Goal: Transaction & Acquisition: Download file/media

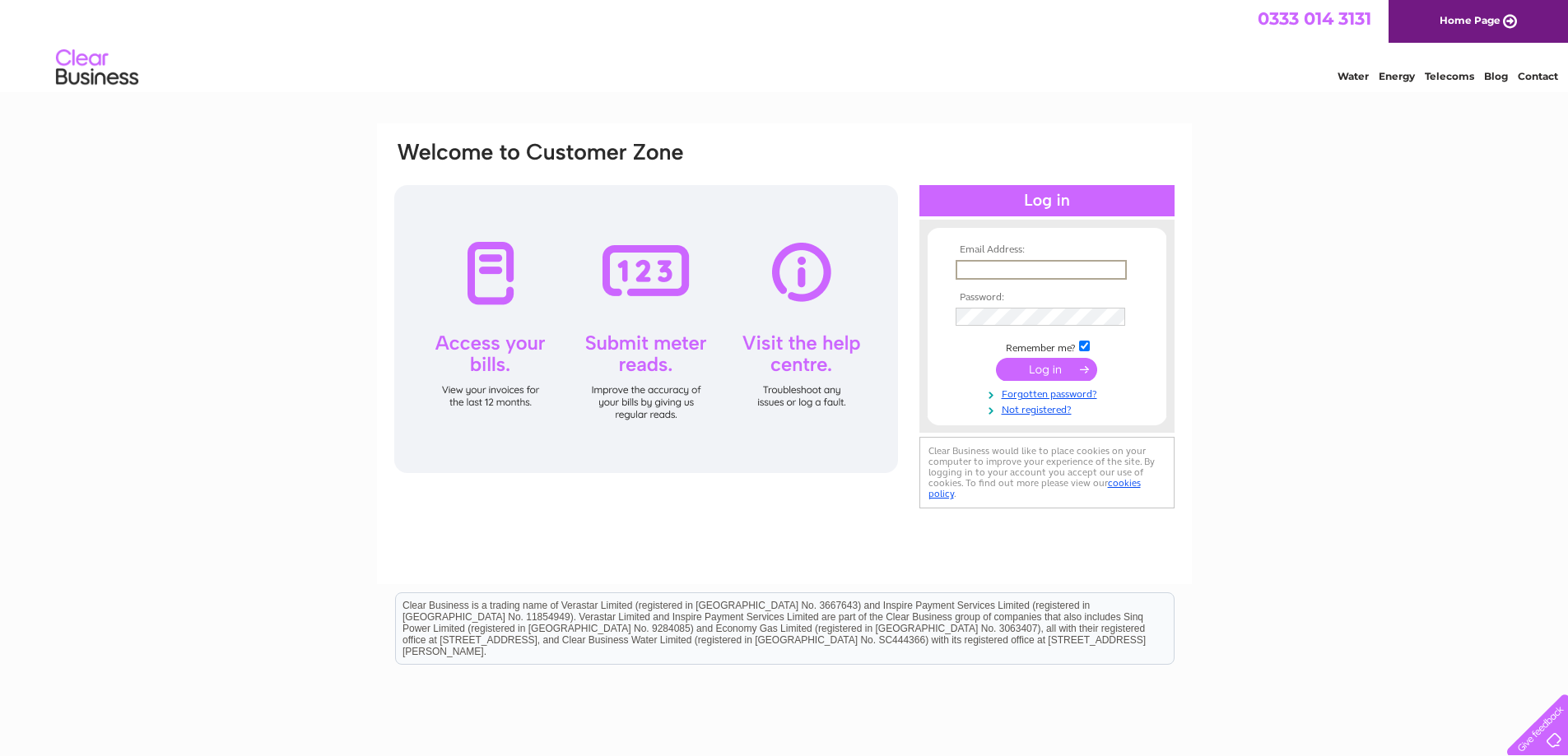
click at [986, 275] on input "text" at bounding box center [1041, 270] width 171 height 20
type input "shah.arshed@hotmail.co.uk"
click at [996, 358] on input "submit" at bounding box center [1047, 369] width 101 height 23
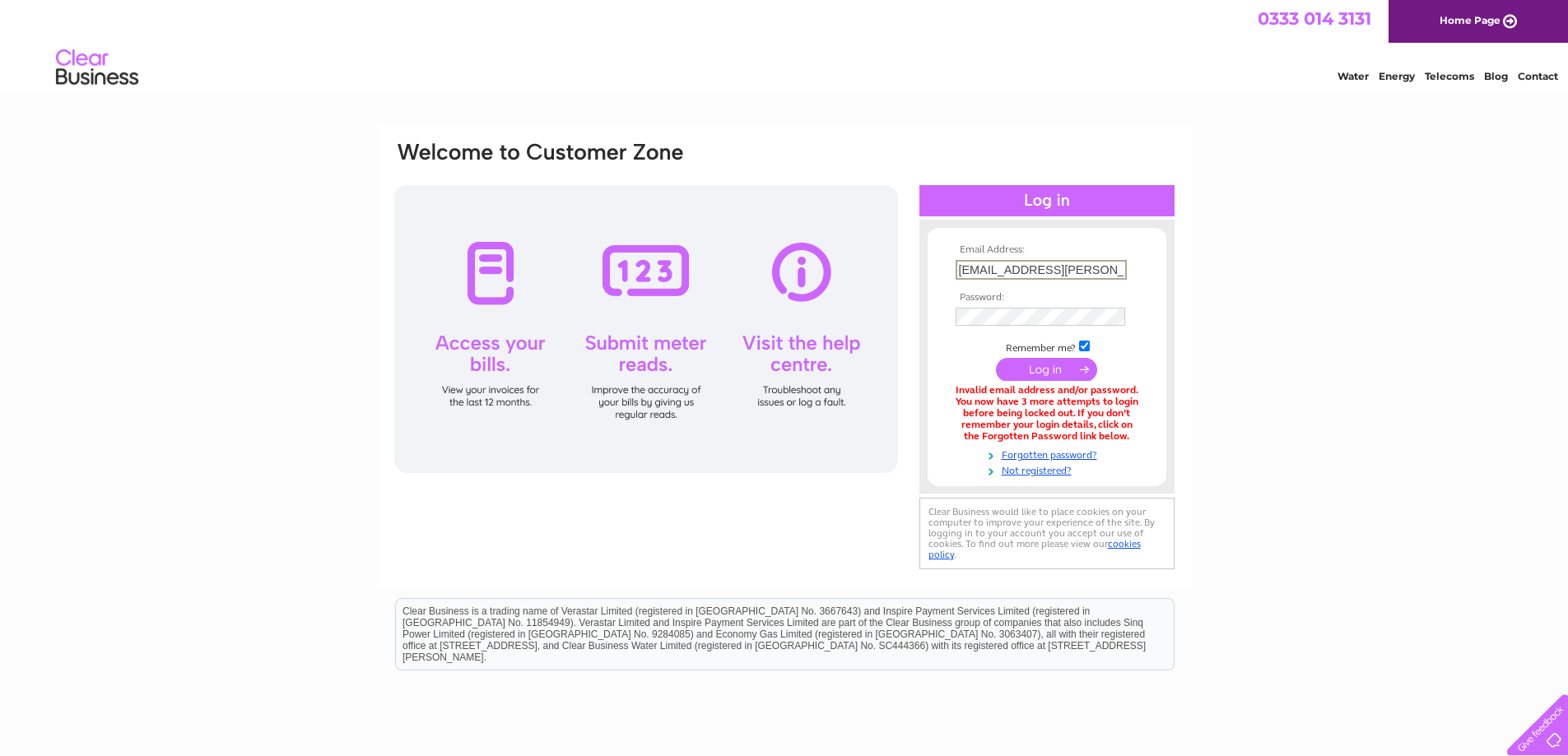
drag, startPoint x: 980, startPoint y: 267, endPoint x: 906, endPoint y: 279, distance: 75.0
click at [906, 279] on div "Email Address: shah.arshed@hotmail.co.uk Password:" at bounding box center [784, 356] width 784 height 434
type input "yasmin.arshed@hotmail.co.uk"
click at [996, 358] on input "submit" at bounding box center [1047, 369] width 101 height 23
click at [1023, 364] on input "submit" at bounding box center [1047, 367] width 101 height 23
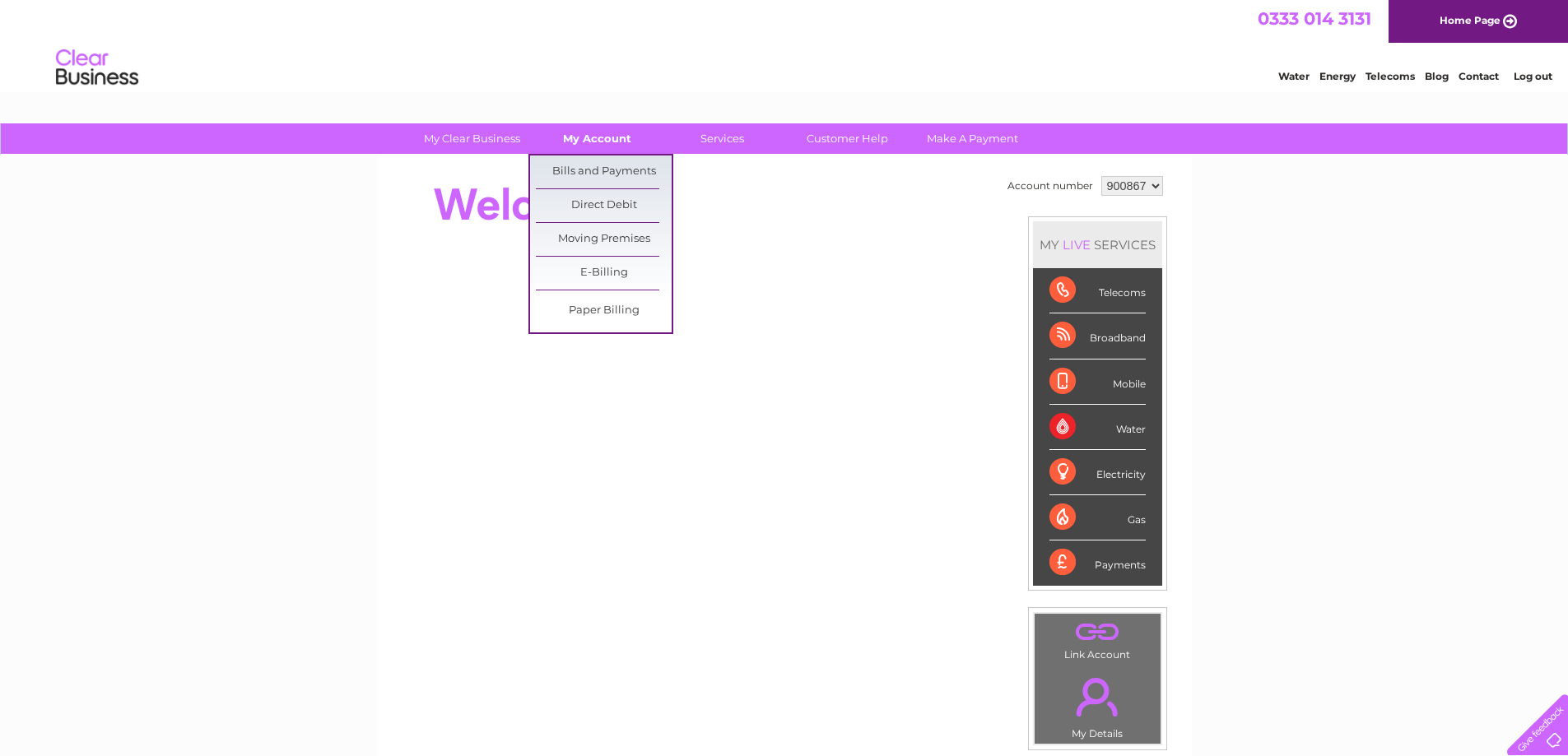
click at [606, 140] on link "My Account" at bounding box center [597, 139] width 136 height 31
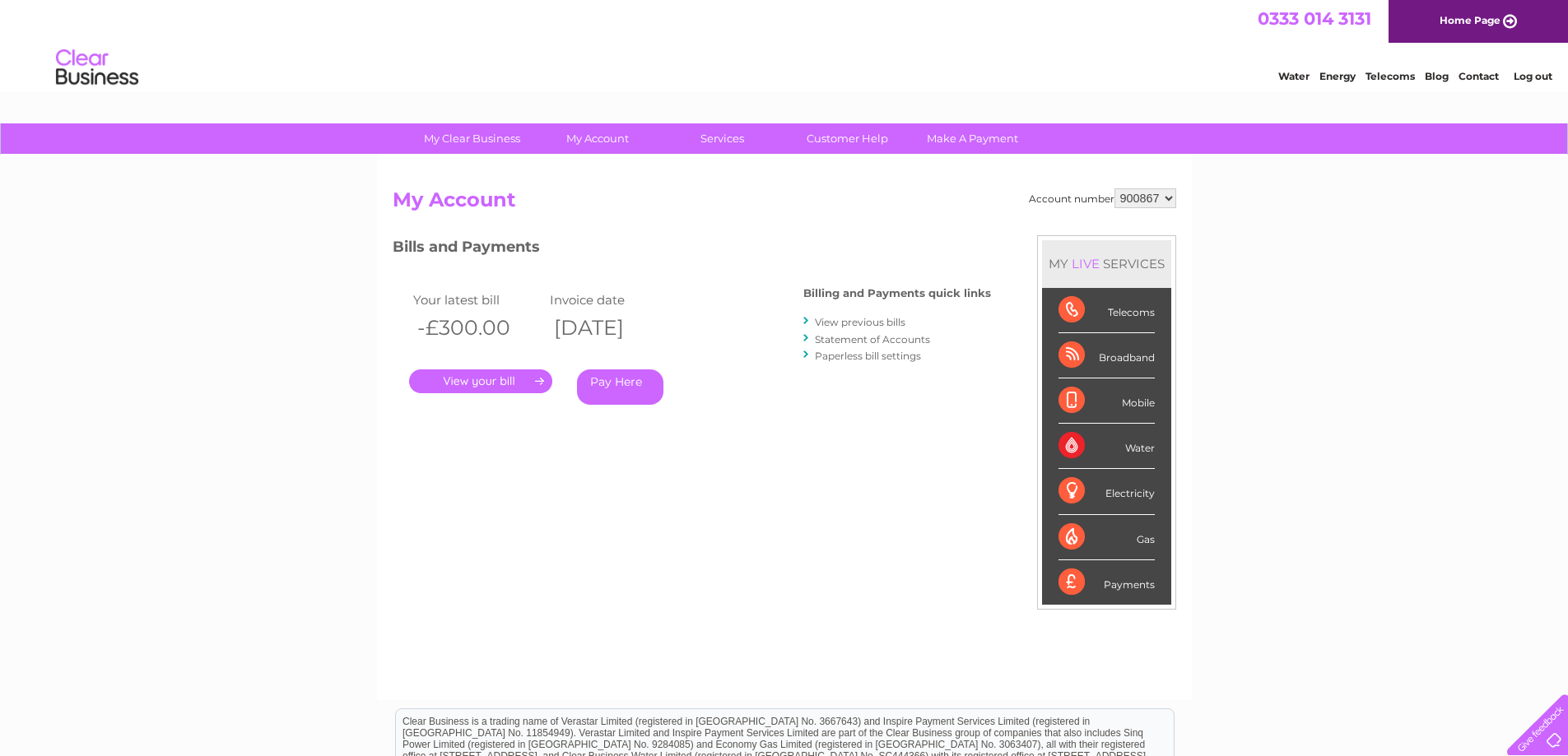
click at [1173, 197] on select "900867 943715" at bounding box center [1145, 198] width 62 height 20
select select "943715"
click at [1115, 189] on select "900867 943715" at bounding box center [1145, 198] width 62 height 20
click at [877, 320] on link "View previous bills" at bounding box center [860, 322] width 91 height 12
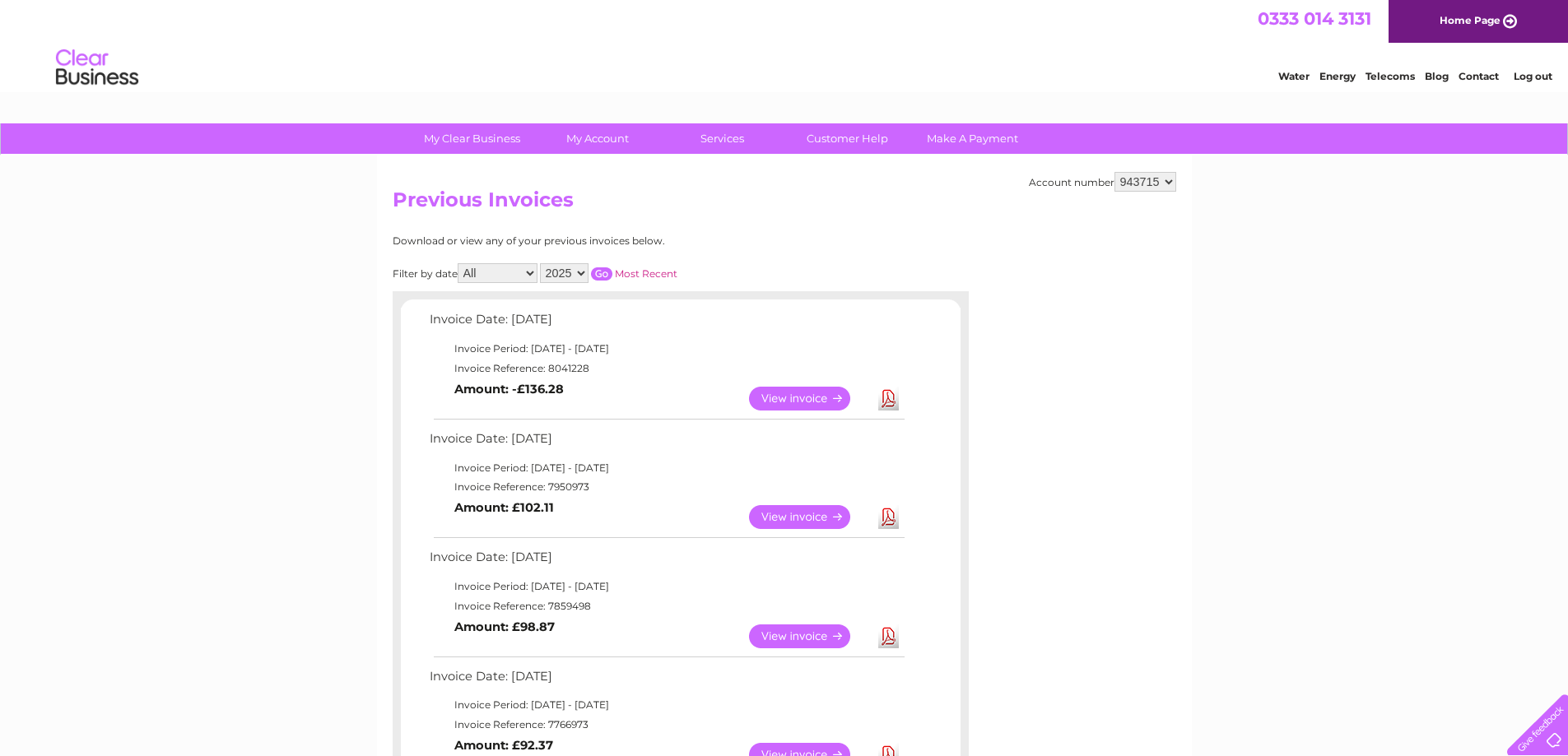
click at [836, 400] on link "View" at bounding box center [809, 398] width 121 height 24
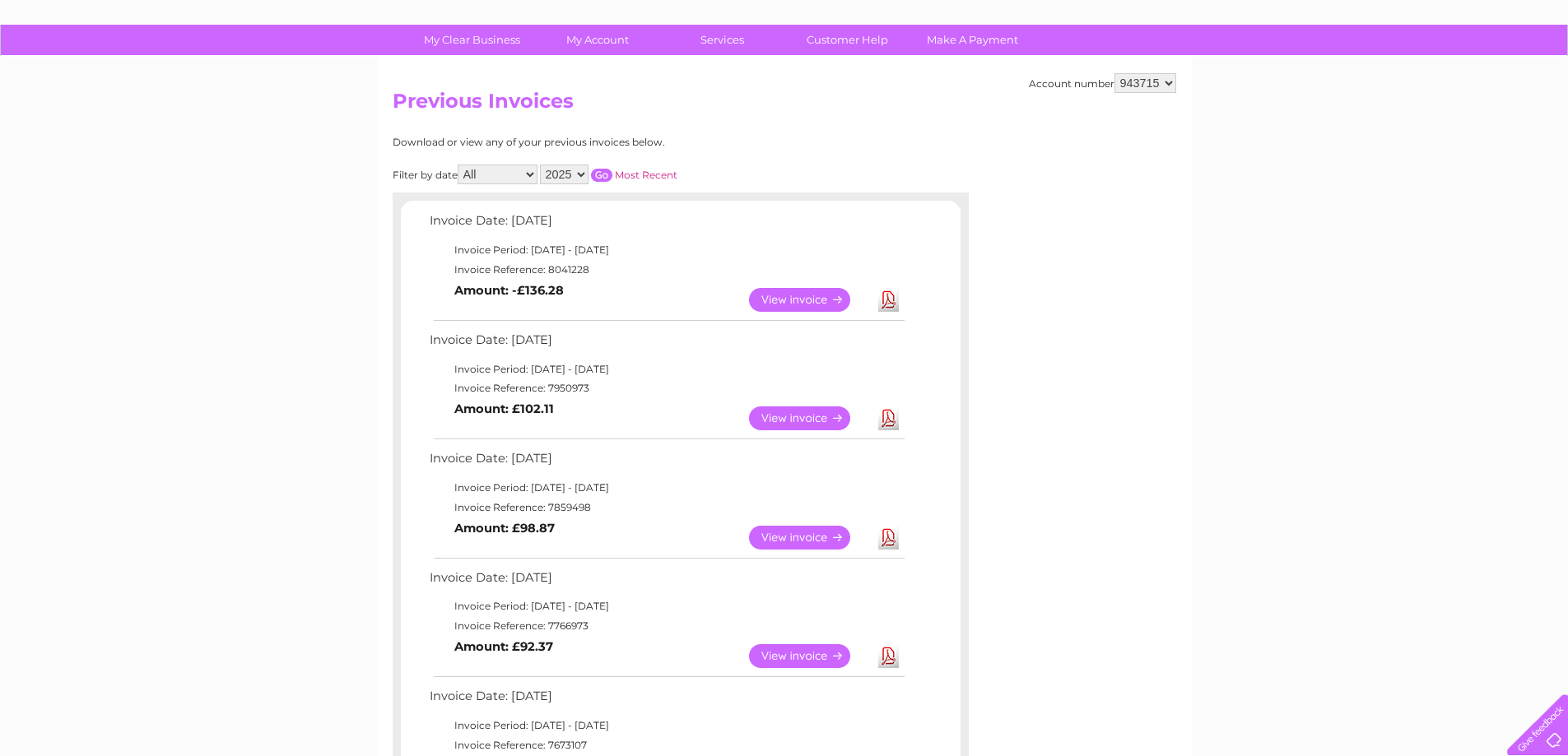
scroll to position [82, 0]
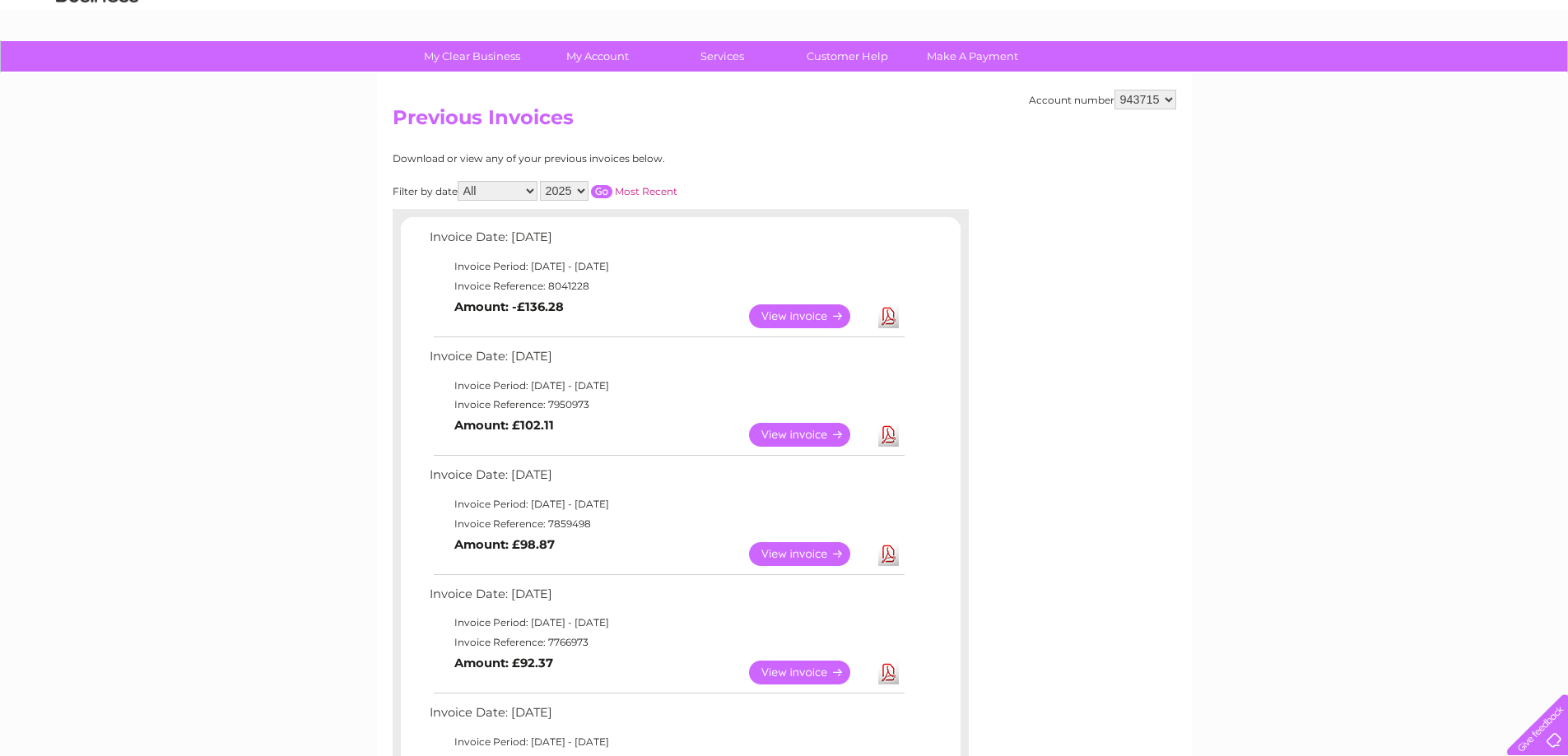
click at [891, 671] on link "Download" at bounding box center [889, 673] width 21 height 24
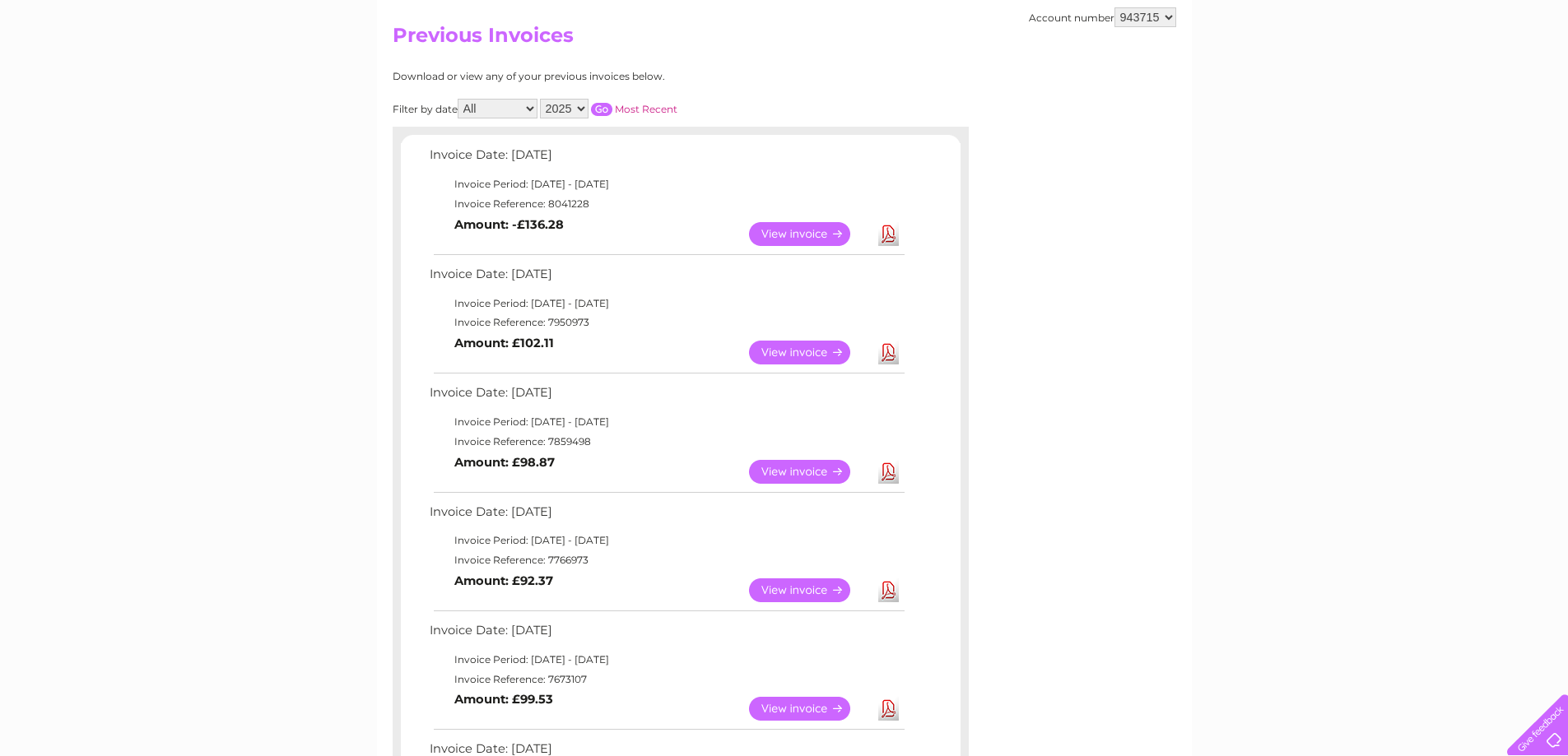
click at [885, 465] on link "Download" at bounding box center [889, 472] width 21 height 24
click at [883, 349] on link "Download" at bounding box center [889, 352] width 21 height 24
click at [886, 345] on link "Download" at bounding box center [889, 352] width 21 height 24
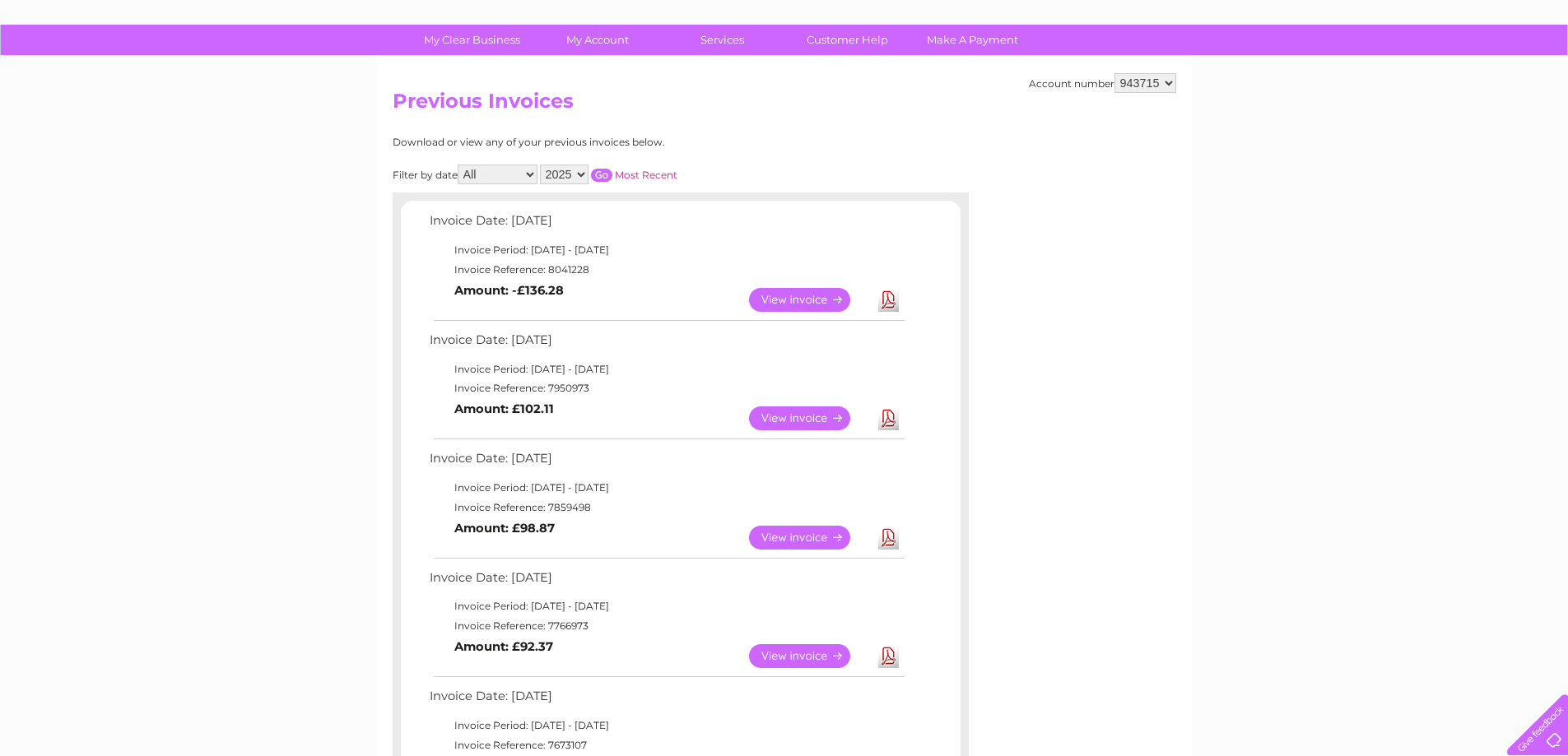
scroll to position [0, 0]
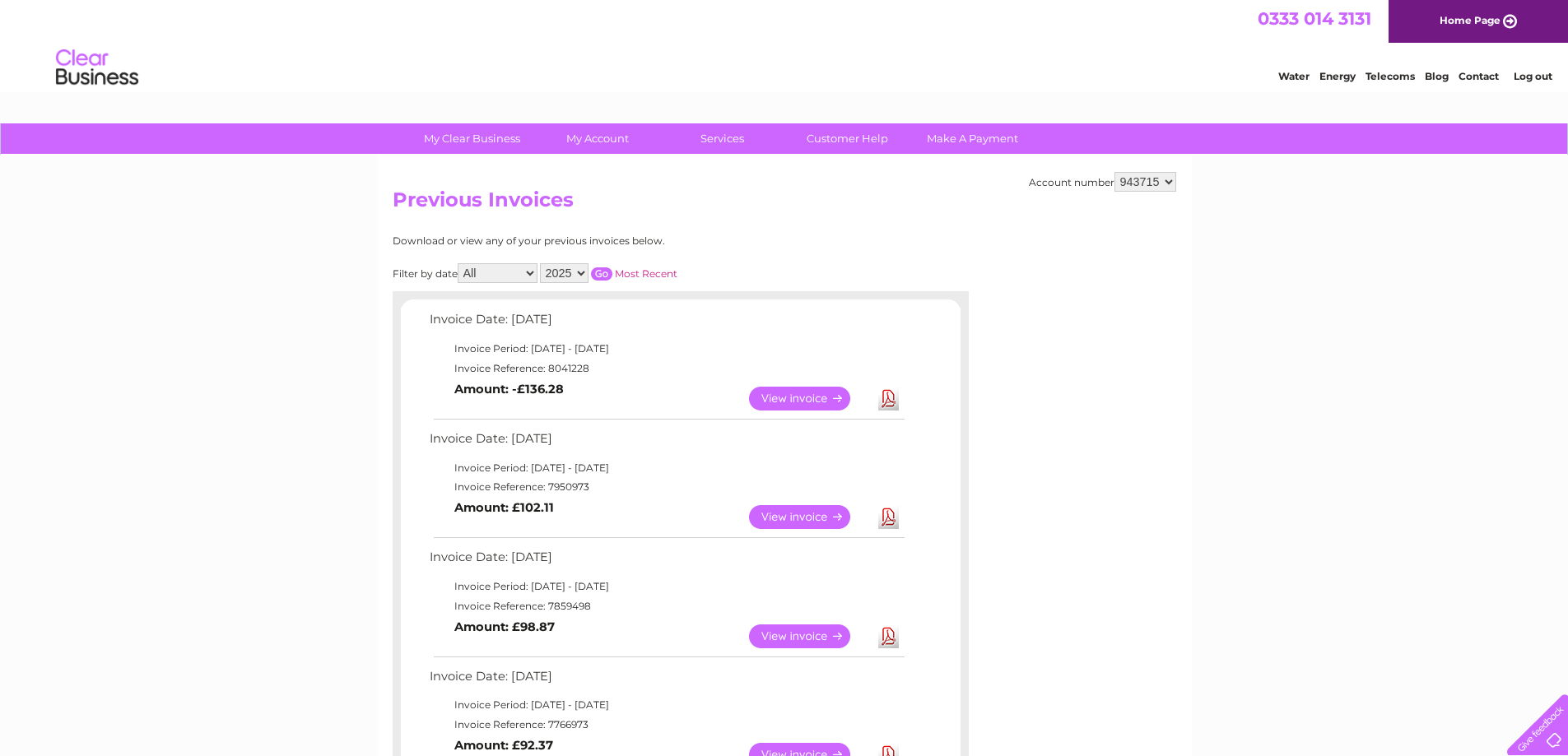
click at [1551, 78] on link "Log out" at bounding box center [1533, 76] width 38 height 12
